Goal: Task Accomplishment & Management: Manage account settings

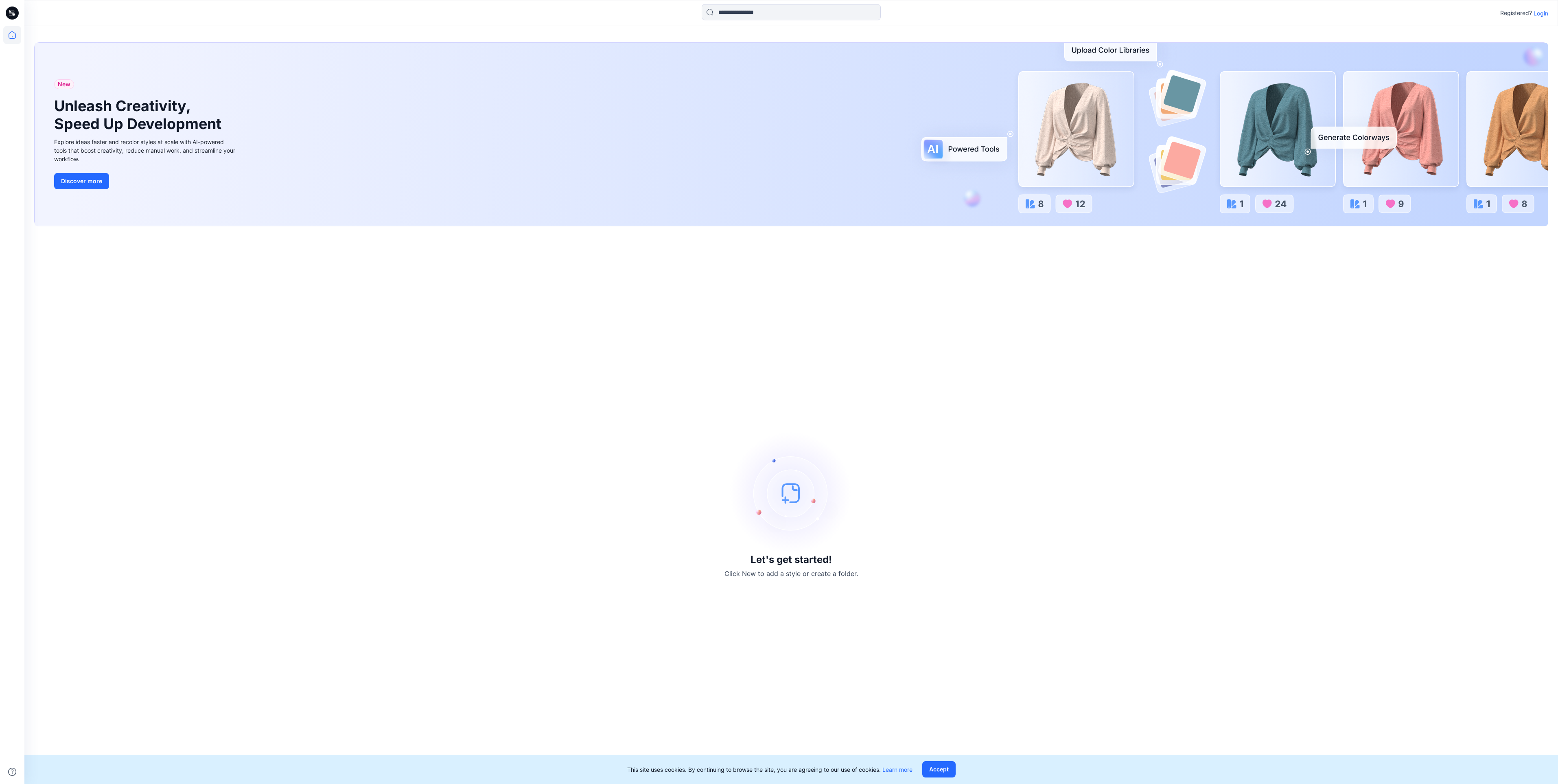
click at [1548, 11] on div "Registered? Login" at bounding box center [790, 13] width 1533 height 18
click at [1546, 12] on p "Login" at bounding box center [1540, 13] width 15 height 9
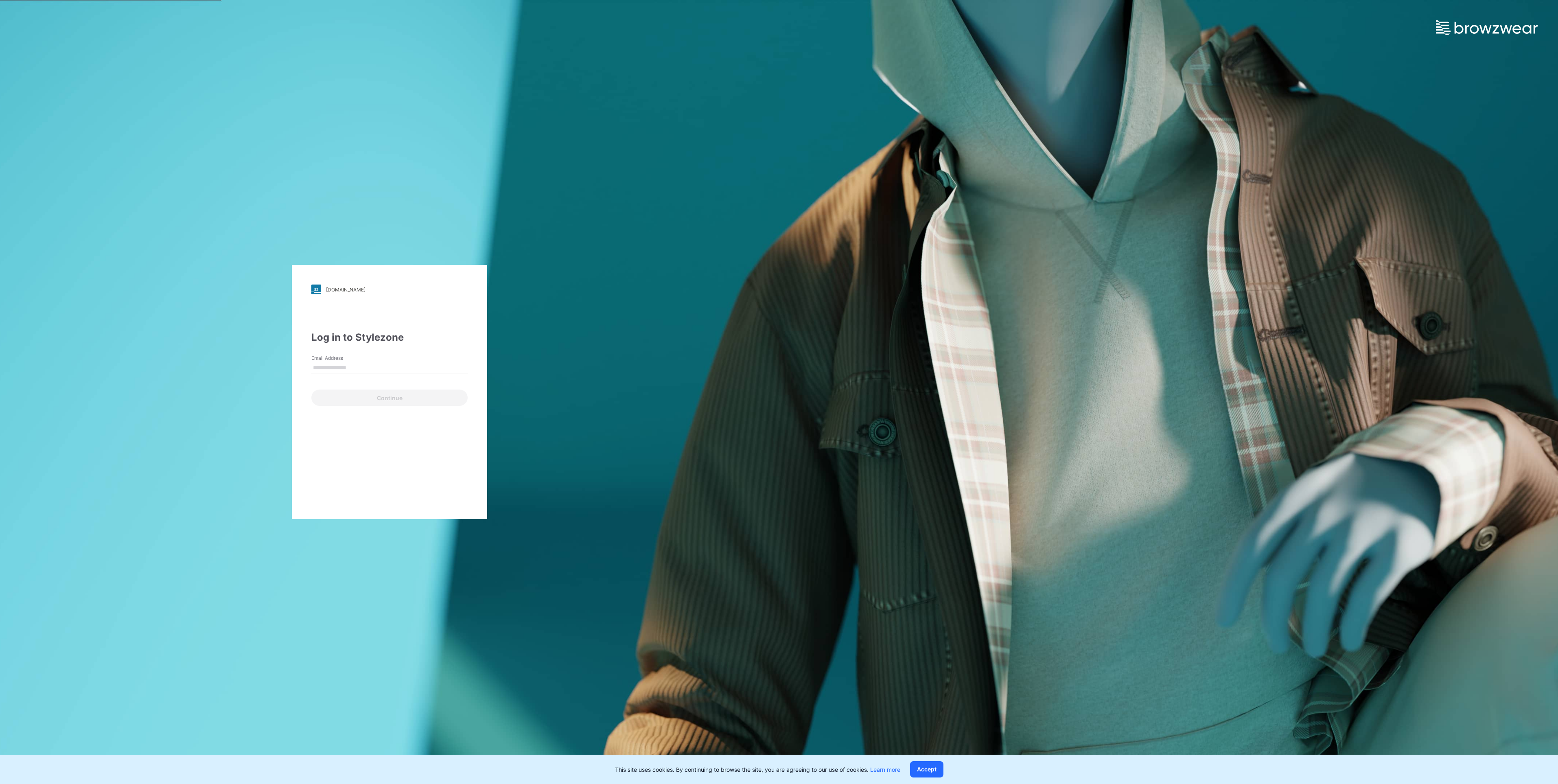
drag, startPoint x: 374, startPoint y: 353, endPoint x: 374, endPoint y: 359, distance: 6.0
click at [374, 357] on div "Log in to Stylezone Email Address Continue" at bounding box center [389, 368] width 156 height 76
click at [374, 365] on input "Email Address" at bounding box center [389, 368] width 156 height 12
type input "**********"
click at [373, 388] on div "Continue" at bounding box center [389, 396] width 156 height 20
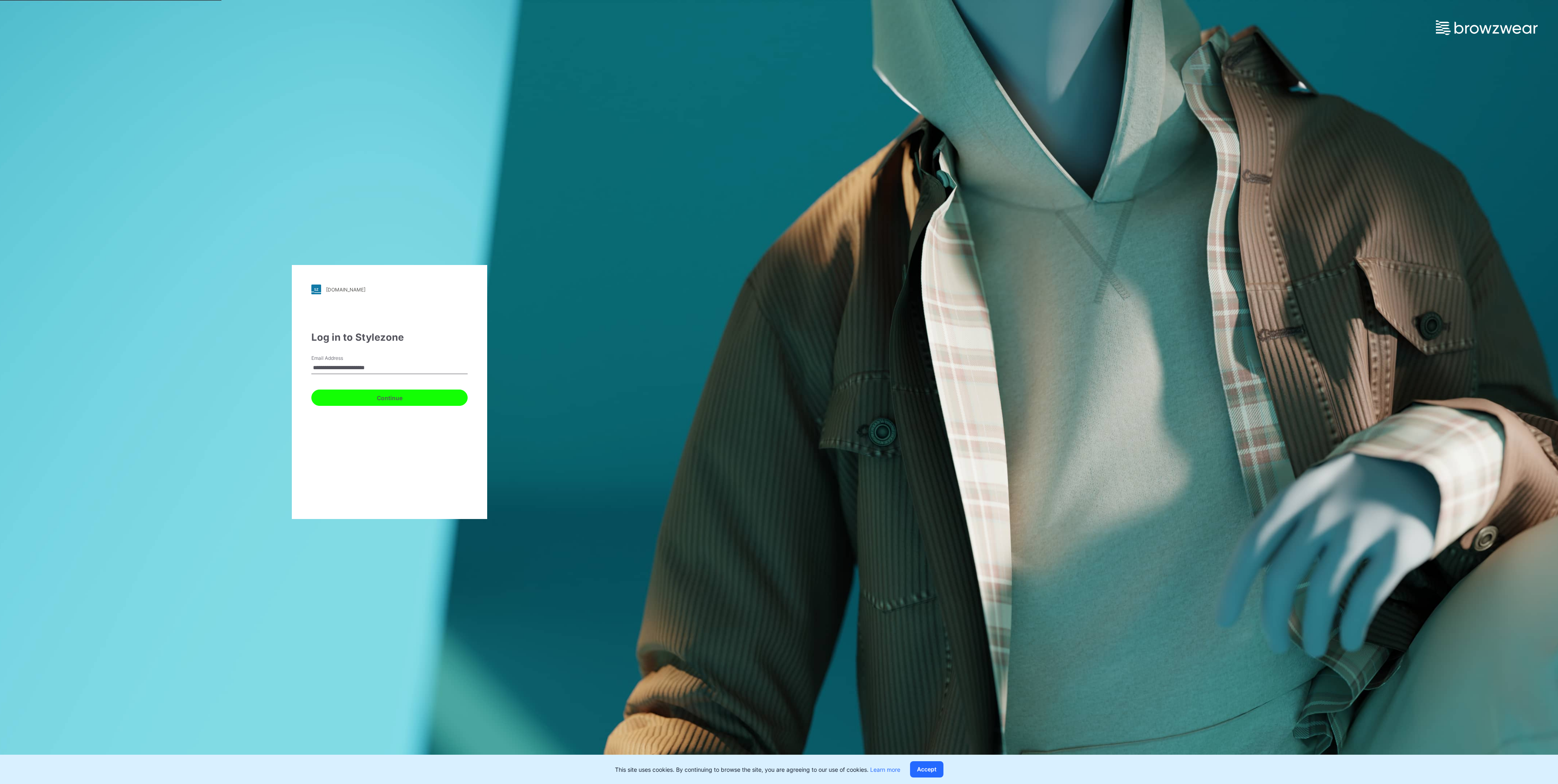
click at [373, 393] on button "Continue" at bounding box center [389, 397] width 156 height 16
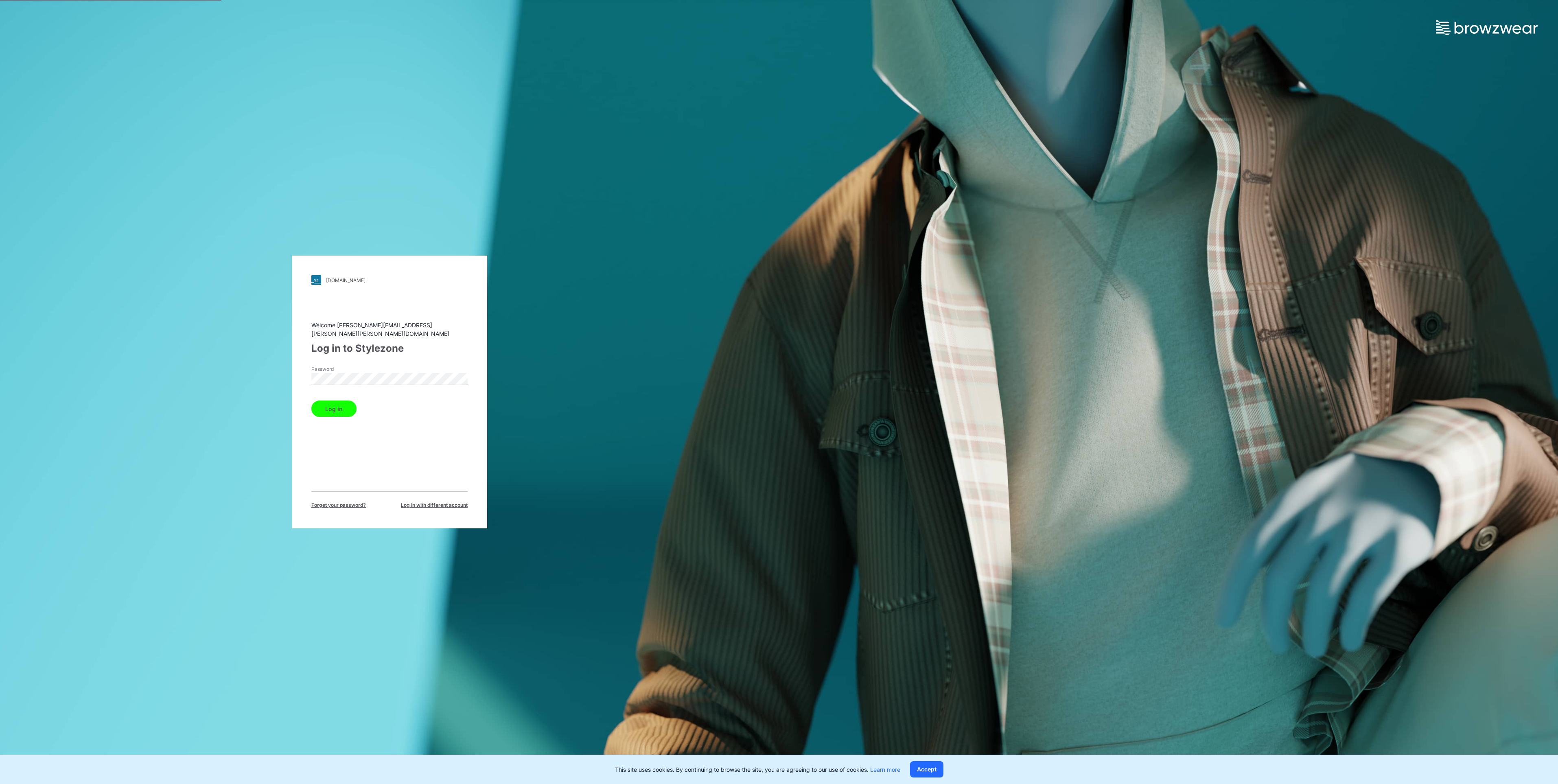
click at [339, 410] on button "Log in" at bounding box center [333, 408] width 46 height 16
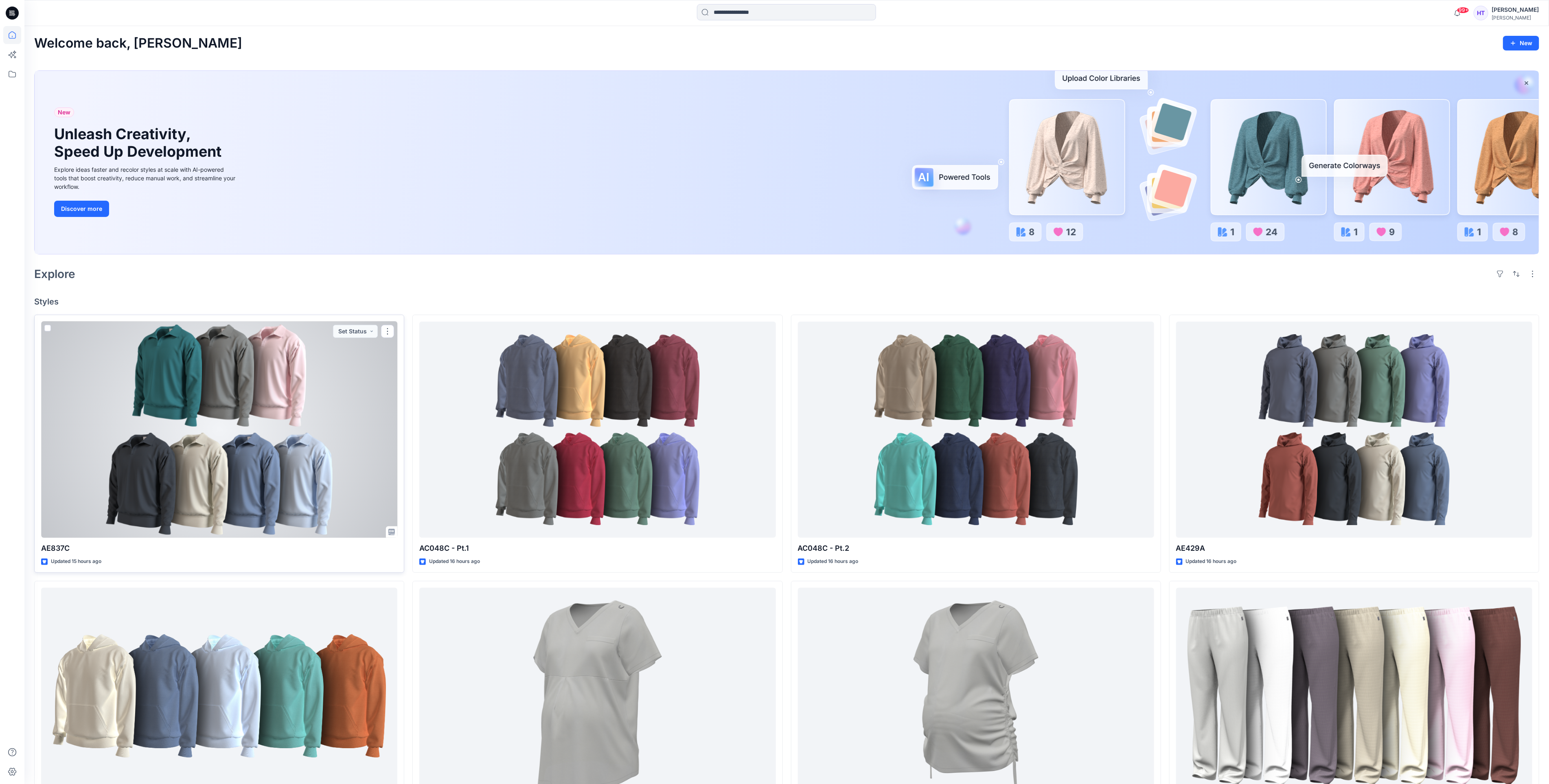
click at [195, 524] on div at bounding box center [219, 429] width 357 height 216
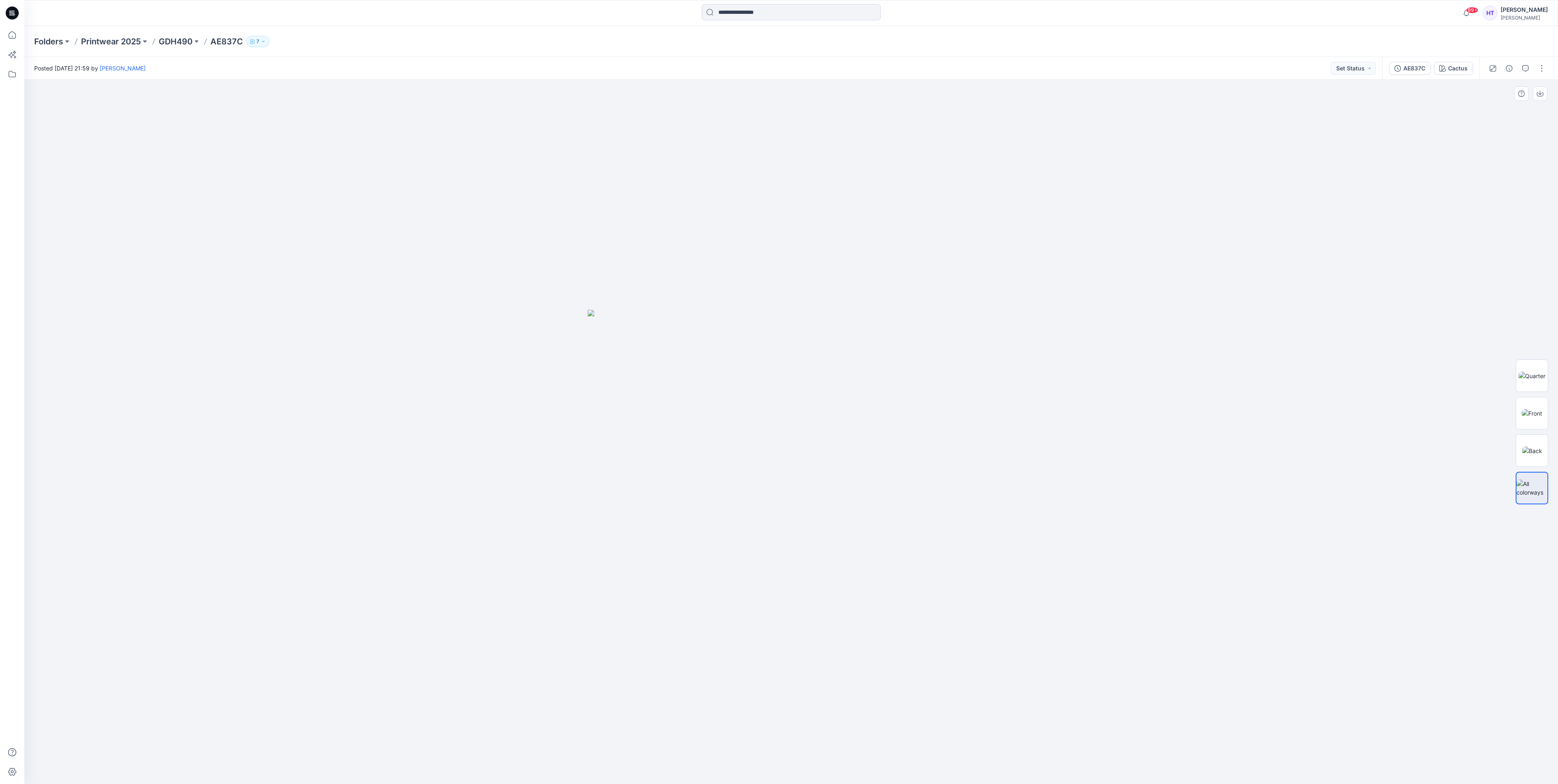
click at [736, 489] on img at bounding box center [791, 547] width 407 height 474
